Goal: Task Accomplishment & Management: Use online tool/utility

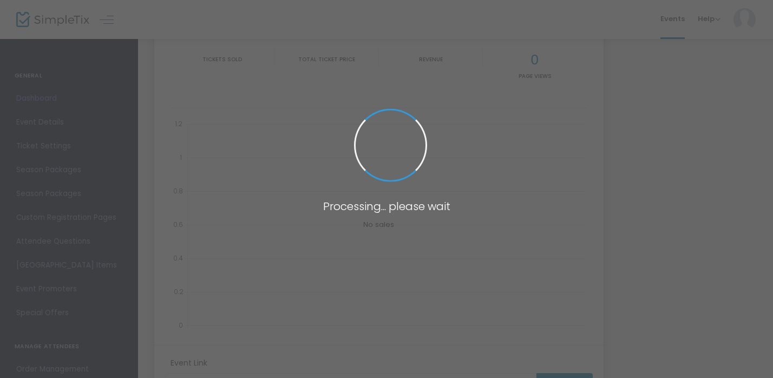
type input "[URL][DOMAIN_NAME]"
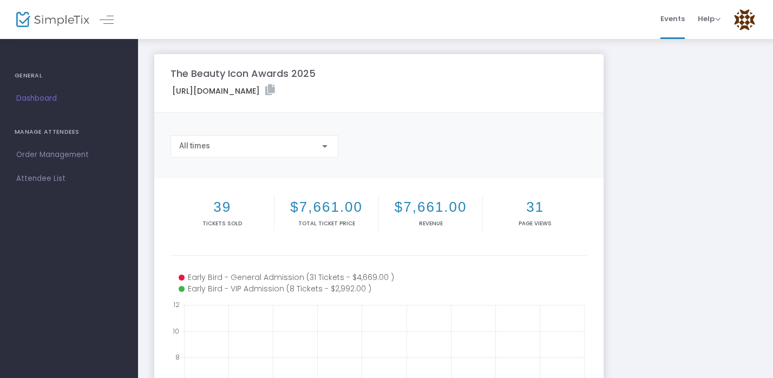
scroll to position [1, 0]
click at [15, 78] on h4 "GENERAL" at bounding box center [69, 76] width 109 height 22
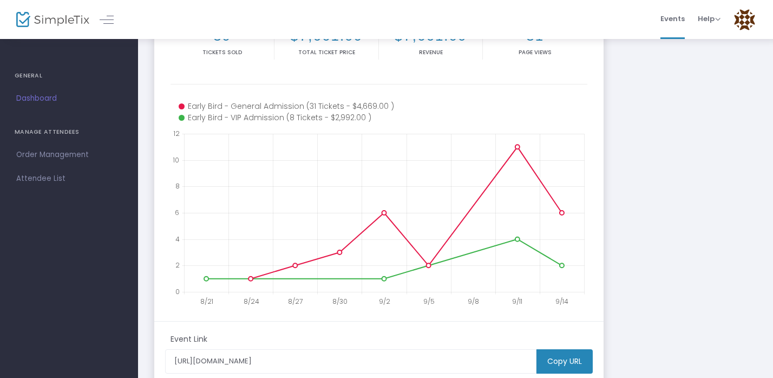
scroll to position [286, 0]
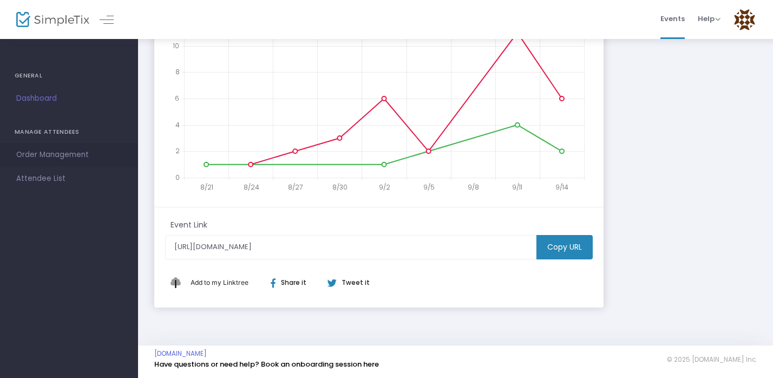
click at [56, 156] on span "Order Management" at bounding box center [69, 155] width 106 height 14
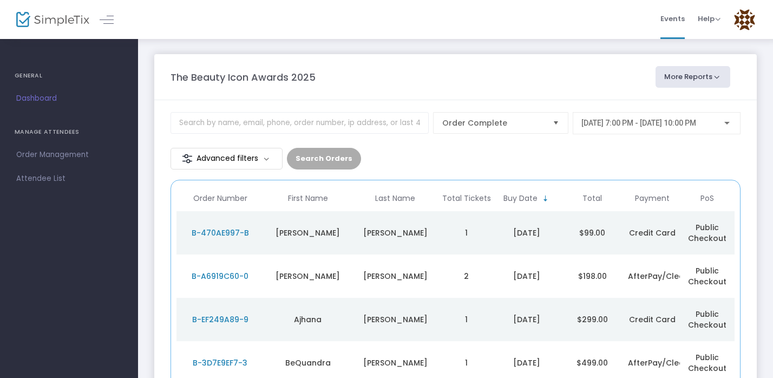
click at [283, 148] on m-button "Advanced filters" at bounding box center [226, 159] width 112 height 22
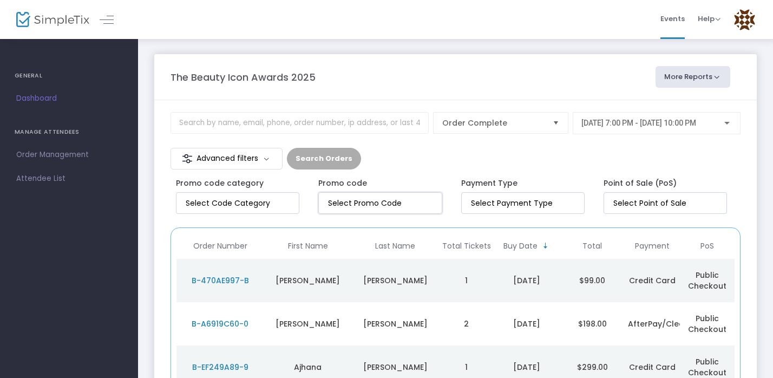
click at [403, 198] on input at bounding box center [382, 203] width 108 height 11
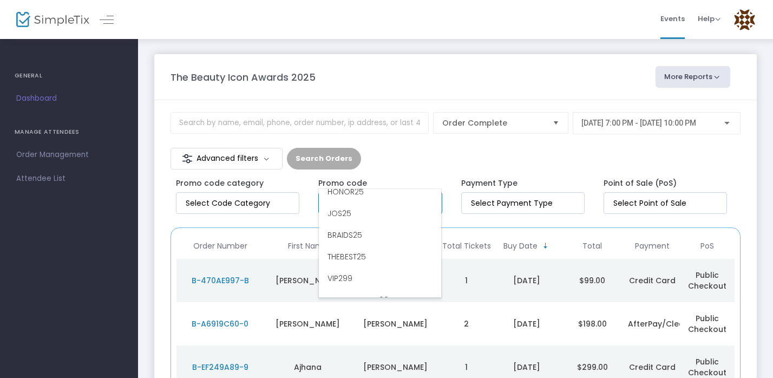
scroll to position [510, 0]
click at [404, 265] on li "VIP299" at bounding box center [380, 274] width 122 height 22
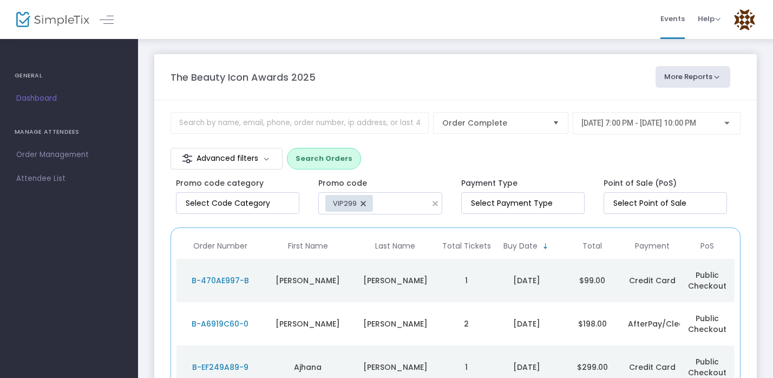
click at [361, 148] on button "Search Orders" at bounding box center [324, 159] width 74 height 22
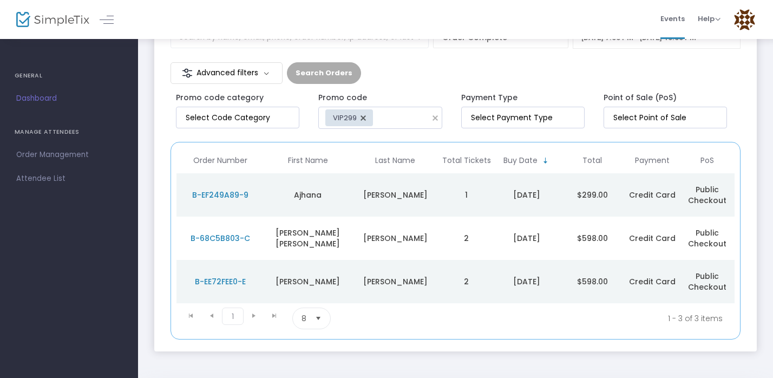
scroll to position [80, 0]
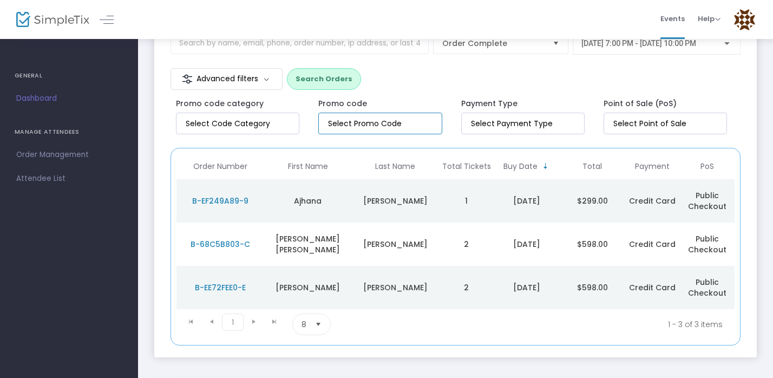
click at [373, 118] on input at bounding box center [382, 123] width 108 height 11
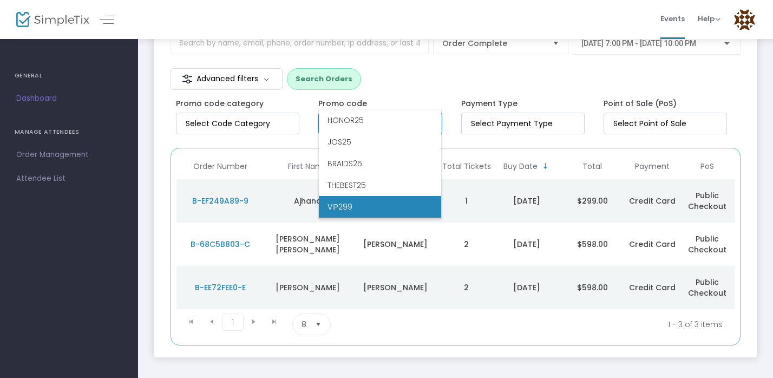
type input "sp"
click at [375, 204] on span "SPECIALGUEST99" at bounding box center [357, 206] width 61 height 11
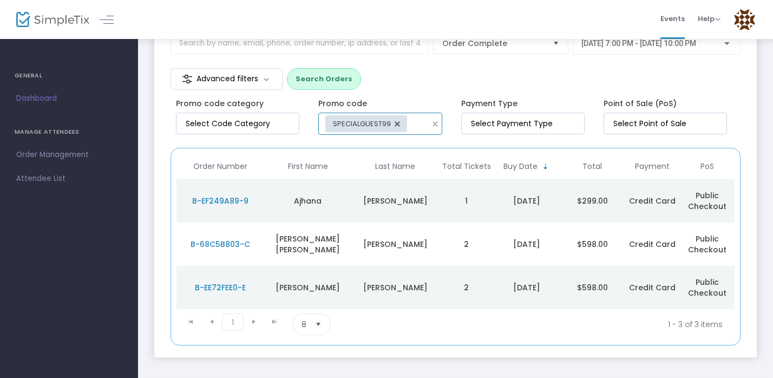
click at [361, 68] on button "Search Orders" at bounding box center [324, 79] width 74 height 22
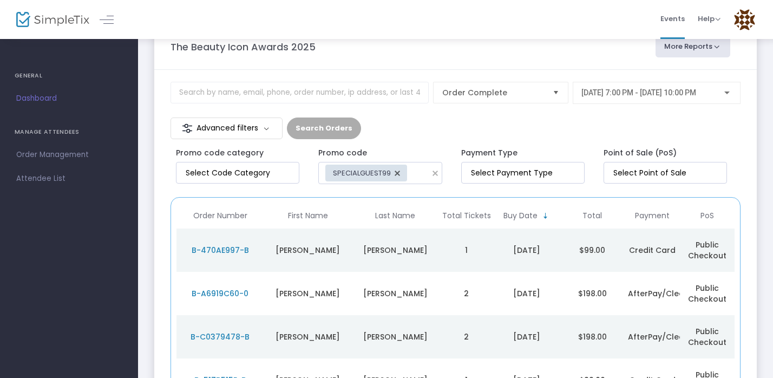
scroll to position [0, 0]
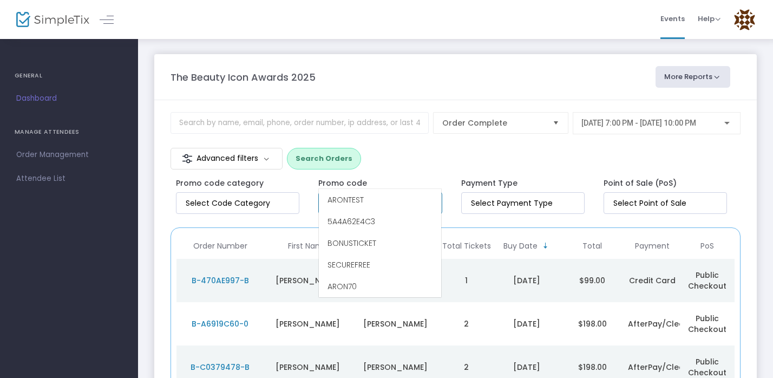
click at [398, 198] on input at bounding box center [382, 203] width 108 height 11
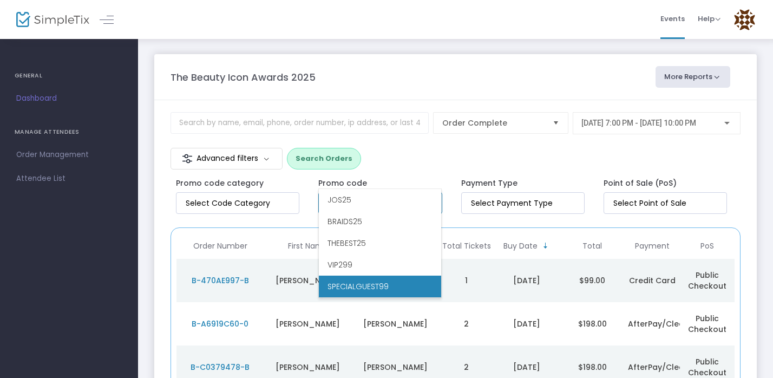
scroll to position [541, 0]
type input "100off"
drag, startPoint x: 367, startPoint y: 281, endPoint x: 703, endPoint y: 144, distance: 362.9
click at [367, 281] on li "100OFF" at bounding box center [380, 286] width 122 height 22
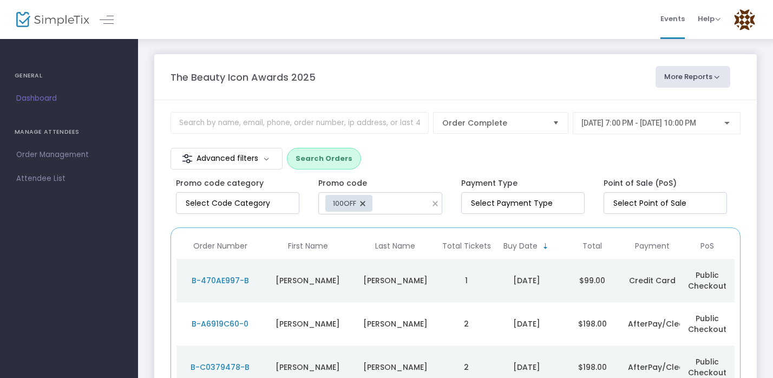
click at [361, 148] on button "Search Orders" at bounding box center [324, 159] width 74 height 22
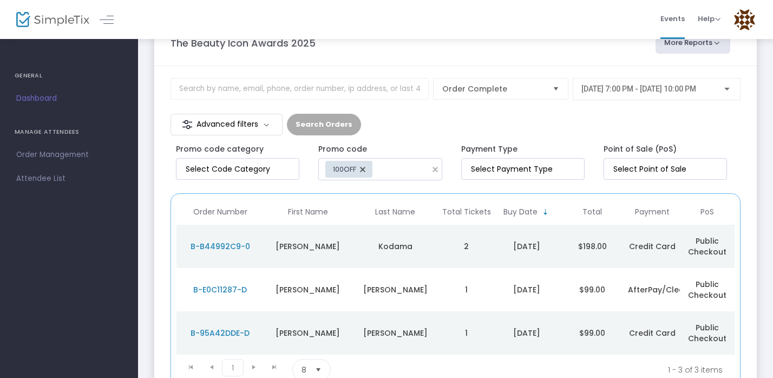
scroll to position [0, 0]
